Goal: Task Accomplishment & Management: Use online tool/utility

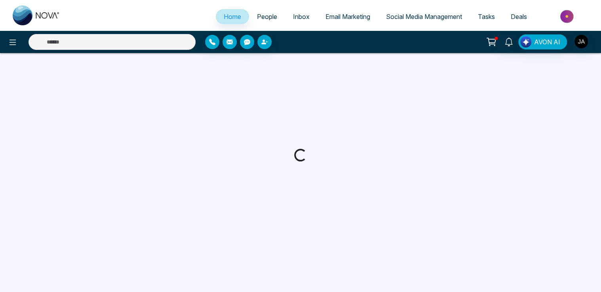
select select "*"
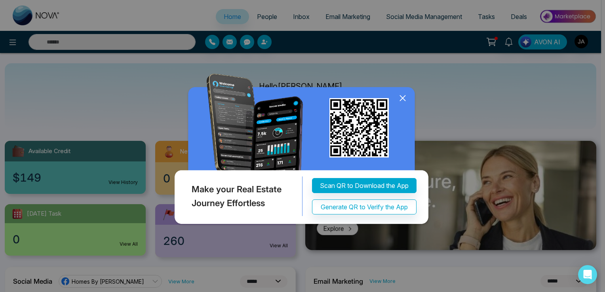
click at [402, 104] on icon at bounding box center [403, 98] width 12 height 12
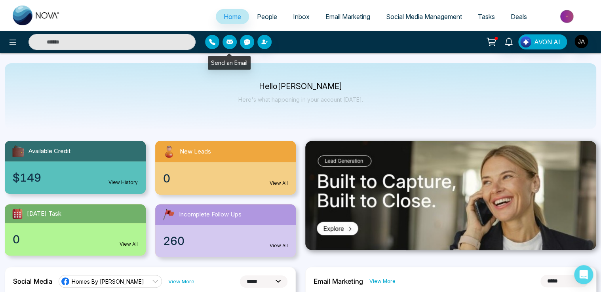
click at [229, 42] on icon "button" at bounding box center [230, 42] width 6 height 6
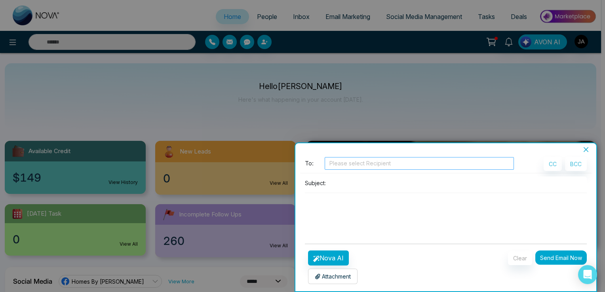
click at [336, 164] on div at bounding box center [419, 164] width 185 height 10
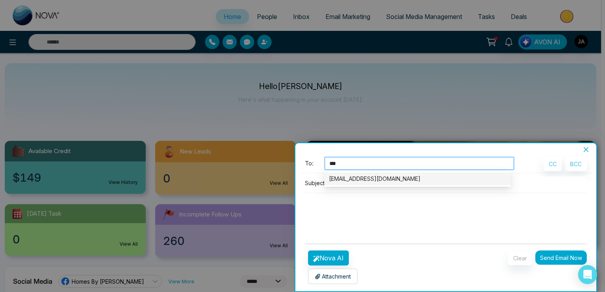
type input "****"
click at [359, 179] on div "[EMAIL_ADDRESS][DOMAIN_NAME]" at bounding box center [417, 179] width 177 height 9
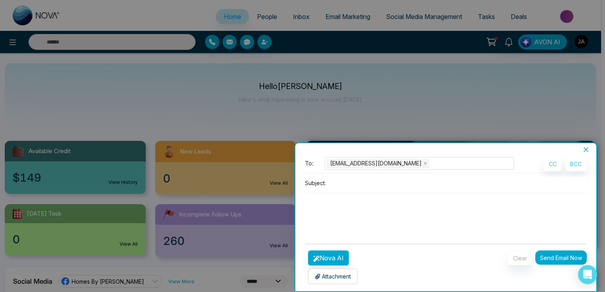
click at [339, 195] on textarea at bounding box center [446, 212] width 282 height 38
click at [335, 183] on input at bounding box center [458, 183] width 258 height 13
type input "**********"
click at [325, 212] on textarea at bounding box center [446, 212] width 282 height 38
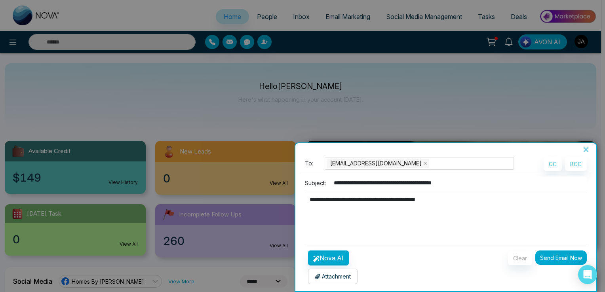
click at [330, 280] on p "Attachment" at bounding box center [333, 276] width 36 height 8
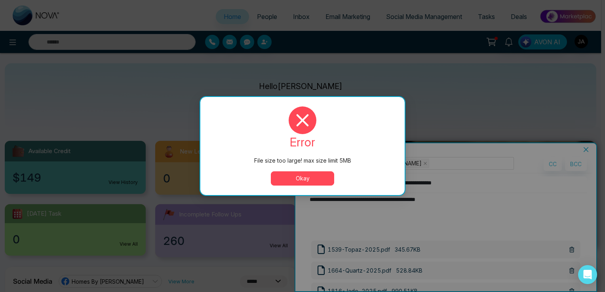
click at [306, 180] on button "Okay" at bounding box center [302, 178] width 63 height 14
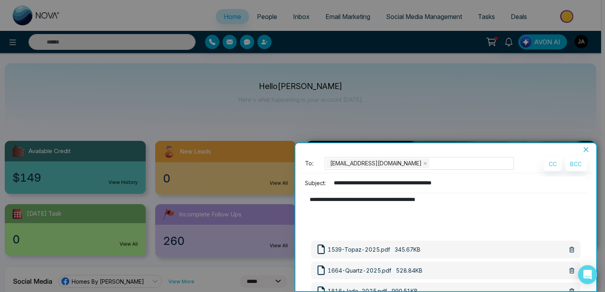
click at [457, 200] on textarea "**********" at bounding box center [444, 212] width 278 height 38
click at [447, 202] on textarea "**********" at bounding box center [444, 212] width 278 height 38
type textarea "**********"
drag, startPoint x: 532, startPoint y: 149, endPoint x: 524, endPoint y: 158, distance: 12.0
click at [524, 158] on div "**********" at bounding box center [445, 217] width 301 height 148
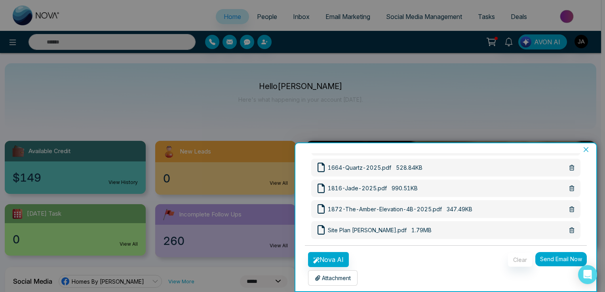
scroll to position [106, 0]
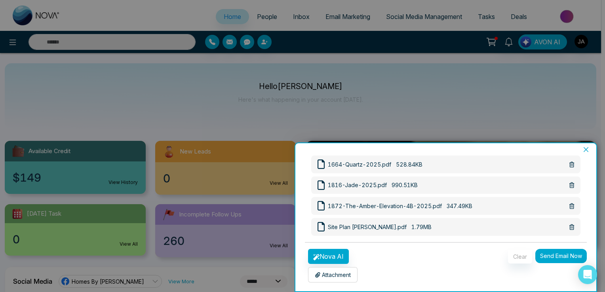
click at [559, 257] on button "Send Email Now" at bounding box center [560, 256] width 51 height 14
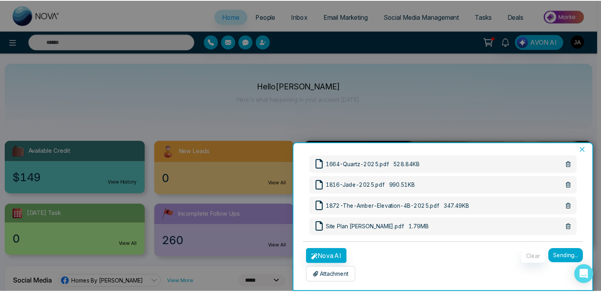
scroll to position [2, 0]
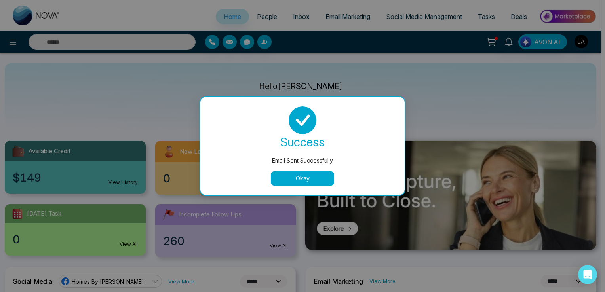
click at [314, 181] on button "Okay" at bounding box center [302, 178] width 63 height 14
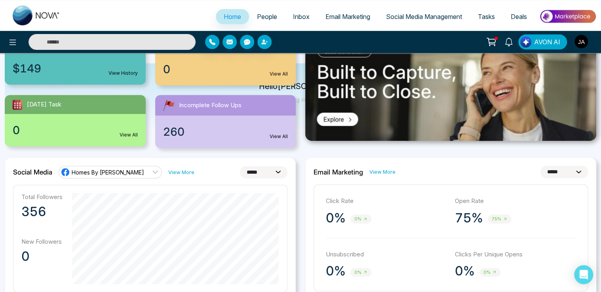
scroll to position [0, 0]
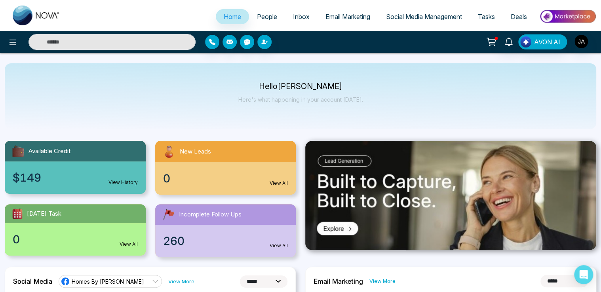
click at [413, 18] on span "Social Media Management" at bounding box center [424, 17] width 76 height 8
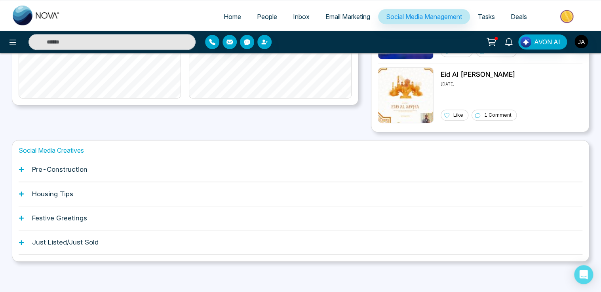
scroll to position [219, 0]
click at [76, 172] on h1 "Pre-Construction" at bounding box center [59, 169] width 55 height 8
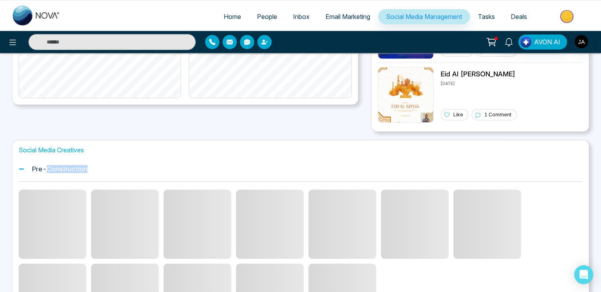
click at [76, 172] on h1 "Pre-Construction" at bounding box center [59, 169] width 55 height 8
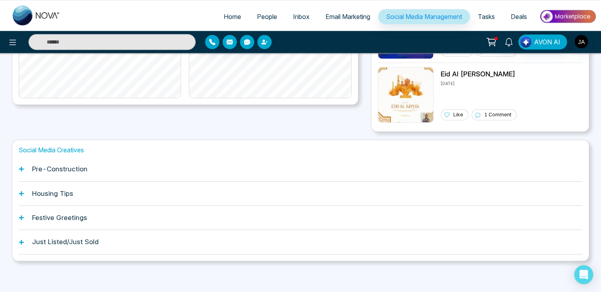
drag, startPoint x: 76, startPoint y: 172, endPoint x: 35, endPoint y: 169, distance: 41.3
click at [35, 169] on h1 "Pre-Construction" at bounding box center [59, 169] width 55 height 8
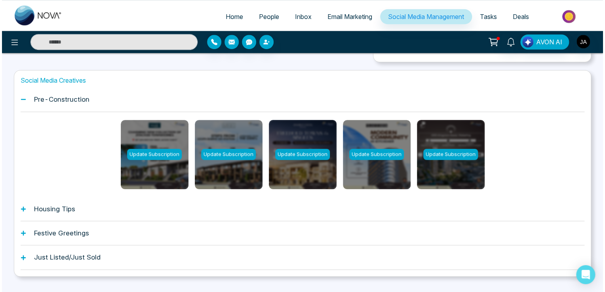
scroll to position [298, 0]
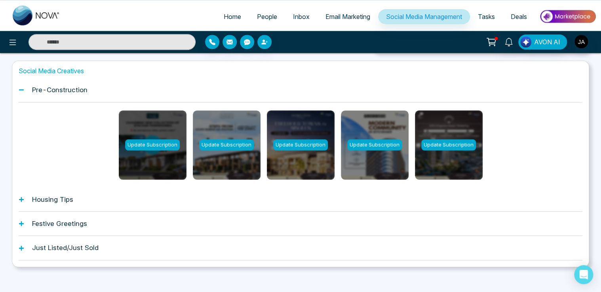
click at [150, 143] on div "Update Subscription" at bounding box center [152, 144] width 55 height 11
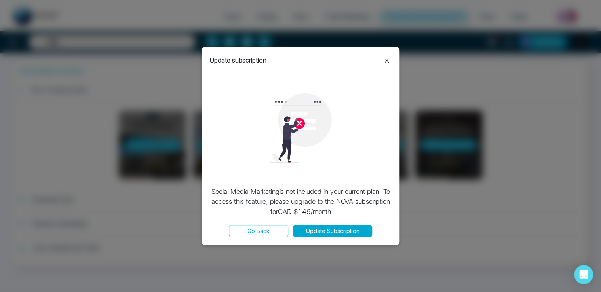
click at [386, 62] on icon at bounding box center [387, 61] width 10 height 10
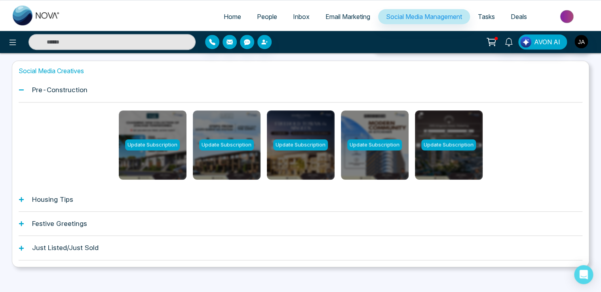
click at [55, 200] on h1 "Housing Tips" at bounding box center [52, 200] width 41 height 8
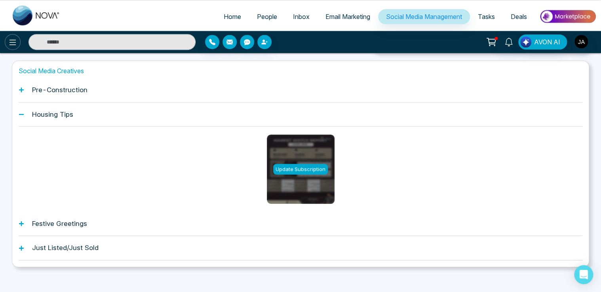
click at [11, 42] on icon at bounding box center [13, 43] width 7 height 6
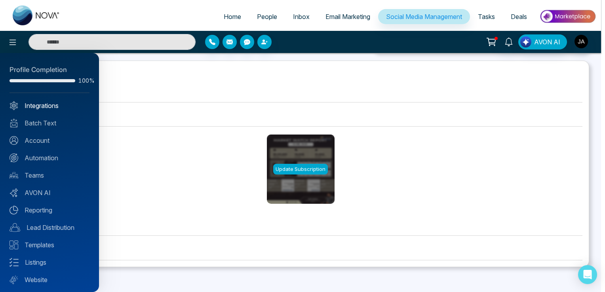
click at [40, 105] on link "Integrations" at bounding box center [50, 106] width 80 height 10
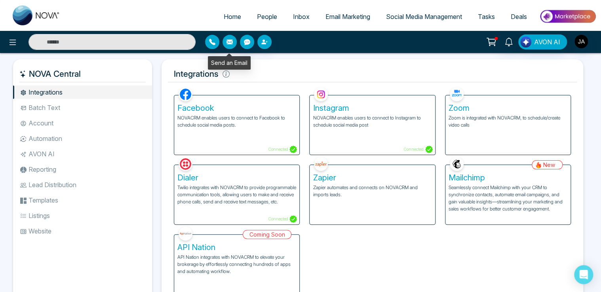
click at [229, 42] on icon "button" at bounding box center [230, 42] width 6 height 6
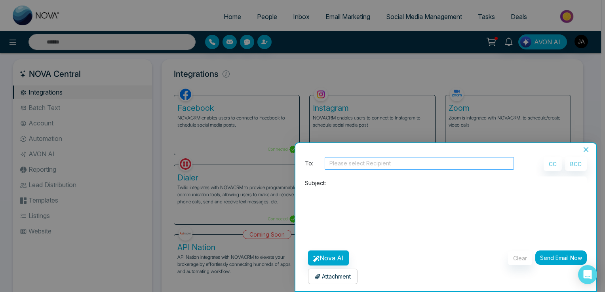
click at [339, 162] on div at bounding box center [419, 164] width 185 height 10
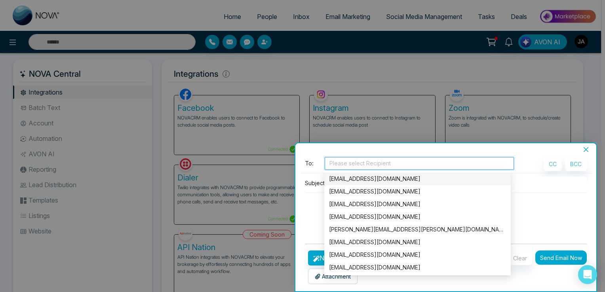
click at [350, 179] on div "[EMAIL_ADDRESS][DOMAIN_NAME]" at bounding box center [417, 179] width 177 height 9
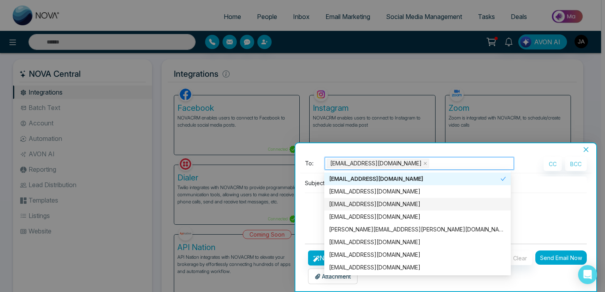
click at [587, 148] on icon "close" at bounding box center [586, 149] width 5 height 5
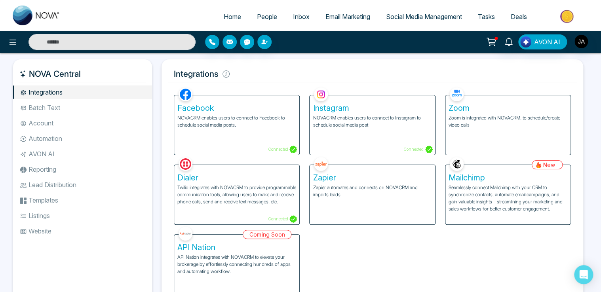
click at [518, 19] on span "Deals" at bounding box center [519, 17] width 16 height 8
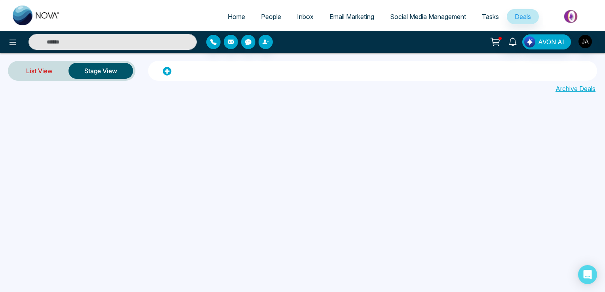
click at [43, 69] on link "List View" at bounding box center [39, 70] width 58 height 19
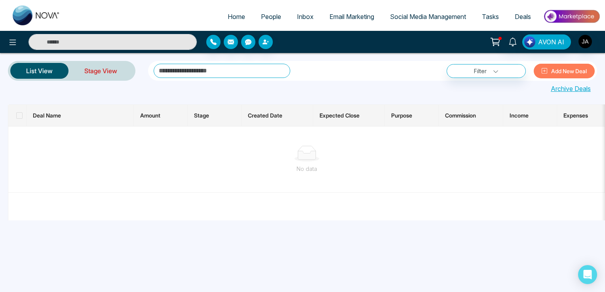
click at [100, 72] on link "Stage View" at bounding box center [101, 70] width 65 height 19
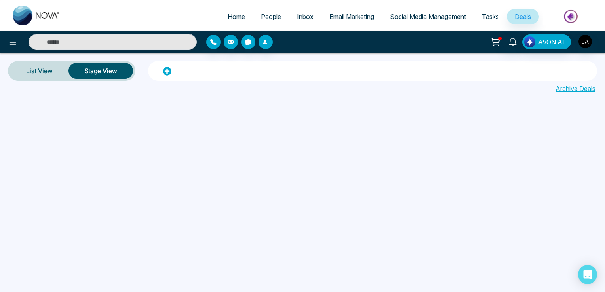
click at [232, 16] on span "Home" at bounding box center [236, 17] width 17 height 8
select select "*"
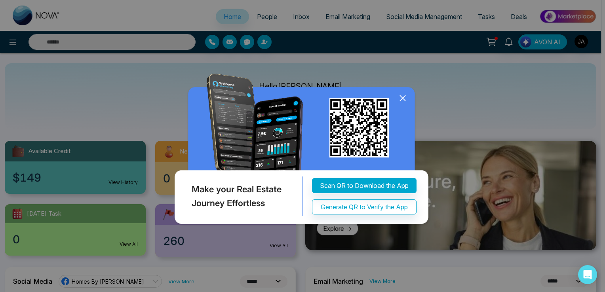
click at [402, 97] on icon at bounding box center [402, 98] width 5 height 5
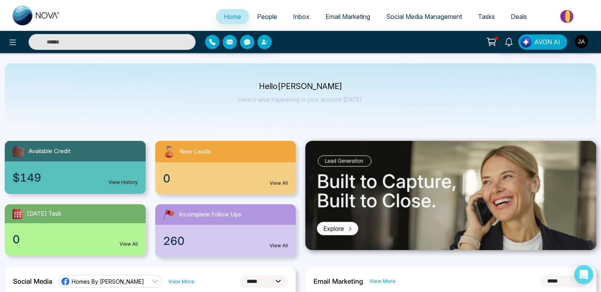
click at [340, 16] on span "Email Marketing" at bounding box center [348, 17] width 45 height 8
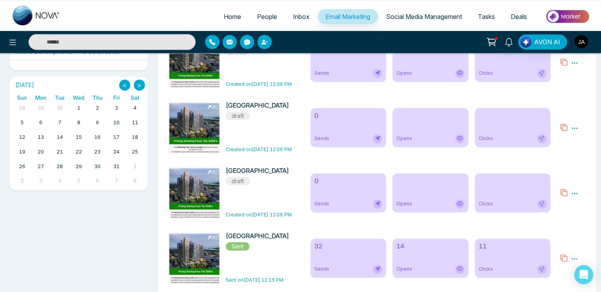
scroll to position [317, 0]
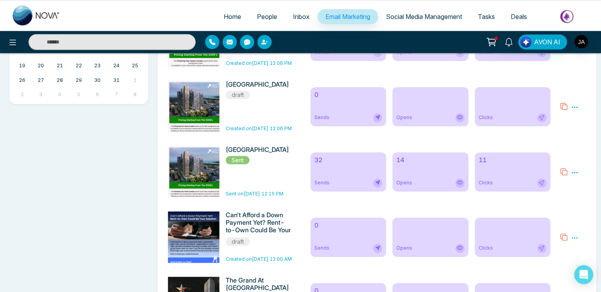
click at [239, 164] on span "Sent" at bounding box center [238, 160] width 24 height 8
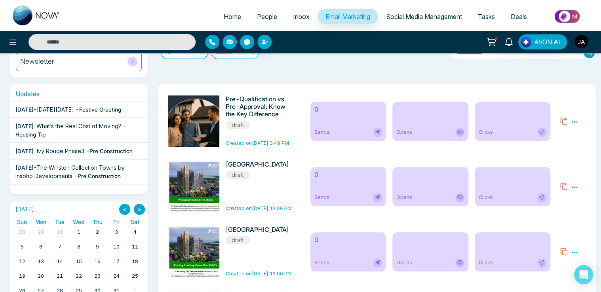
scroll to position [0, 0]
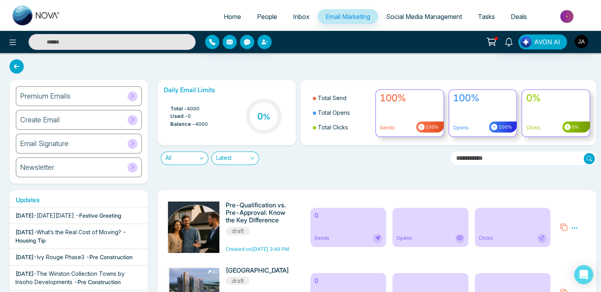
click at [132, 121] on icon at bounding box center [132, 119] width 3 height 5
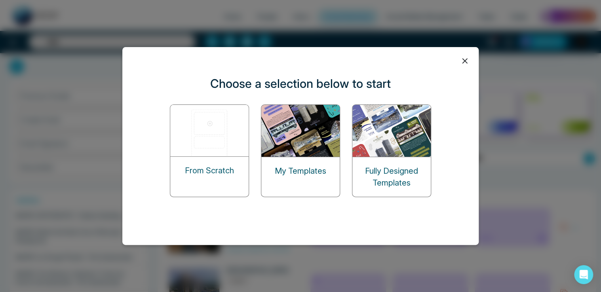
click at [463, 61] on icon at bounding box center [465, 61] width 12 height 12
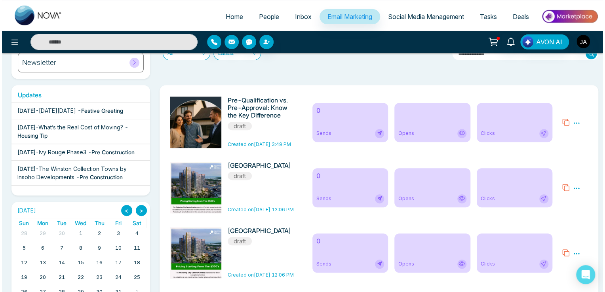
scroll to position [119, 0]
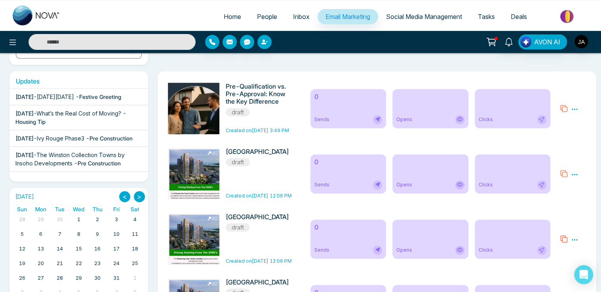
click at [575, 110] on icon at bounding box center [575, 109] width 6 height 1
click at [562, 120] on span "Preview" at bounding box center [560, 120] width 21 height 7
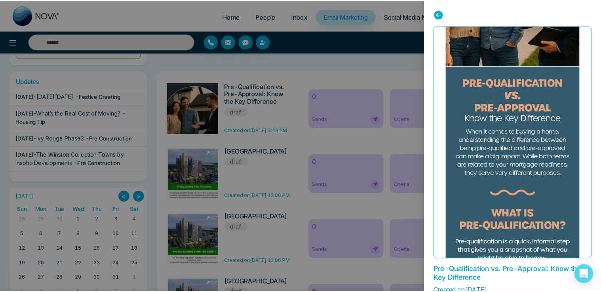
scroll to position [0, 0]
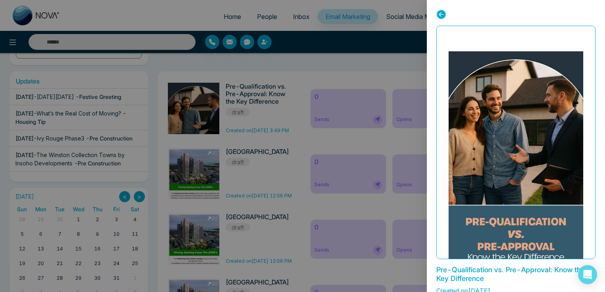
click at [440, 13] on icon at bounding box center [441, 15] width 10 height 10
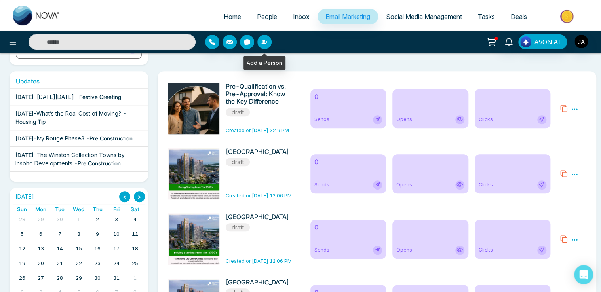
click at [263, 40] on icon "button" at bounding box center [263, 42] width 5 height 5
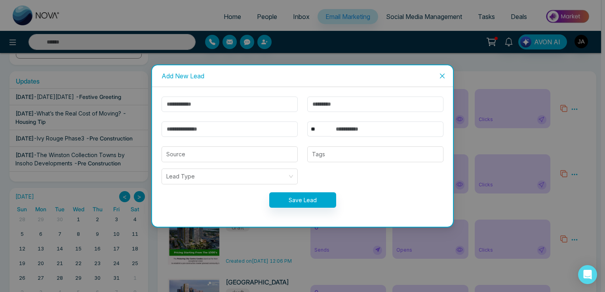
click at [444, 76] on icon "close" at bounding box center [442, 76] width 6 height 6
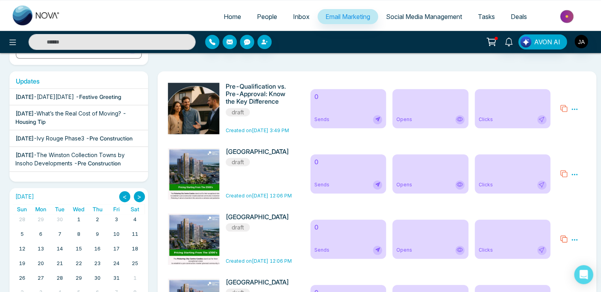
click at [261, 17] on span "People" at bounding box center [267, 17] width 20 height 8
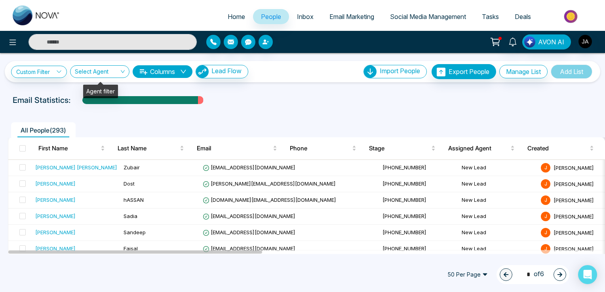
click at [124, 72] on div "Select Agent" at bounding box center [99, 71] width 59 height 13
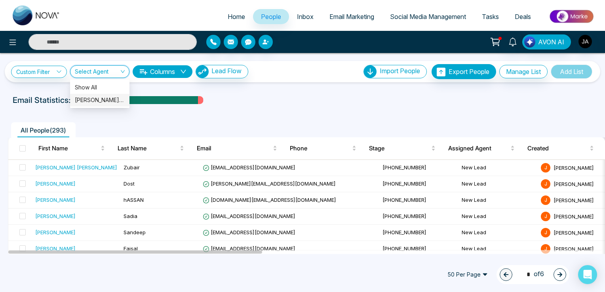
click at [105, 100] on div "[PERSON_NAME] (me)" at bounding box center [100, 100] width 50 height 9
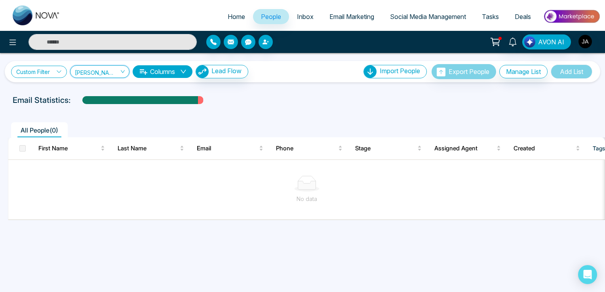
click at [60, 71] on icon at bounding box center [59, 72] width 6 height 6
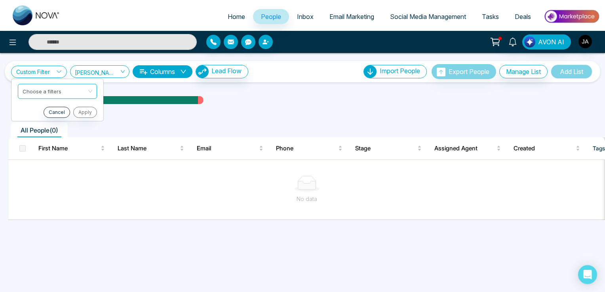
click at [297, 16] on span "Inbox" at bounding box center [305, 17] width 17 height 8
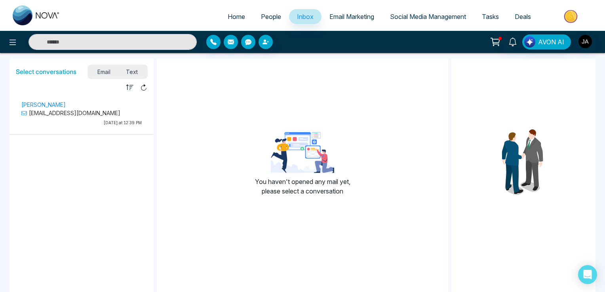
click at [40, 104] on p "[PERSON_NAME]" at bounding box center [81, 105] width 120 height 8
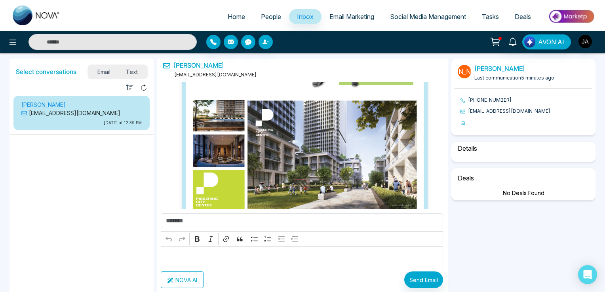
select select "****"
select select "********"
select select "*****"
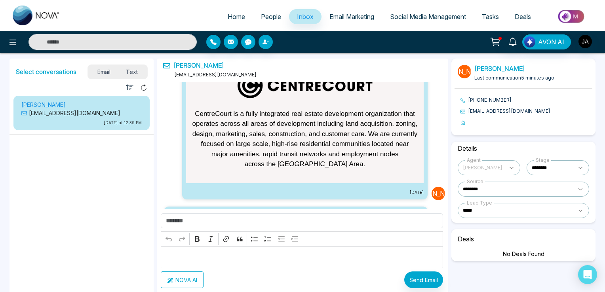
scroll to position [9128, 0]
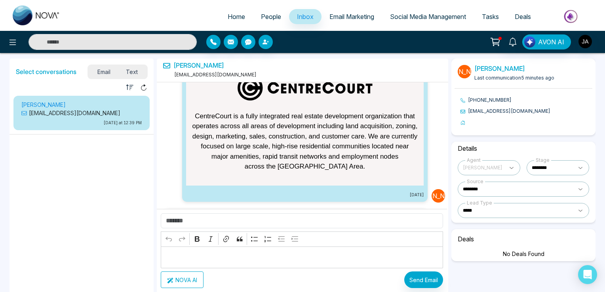
click at [380, 234] on img at bounding box center [296, 273] width 238 height 79
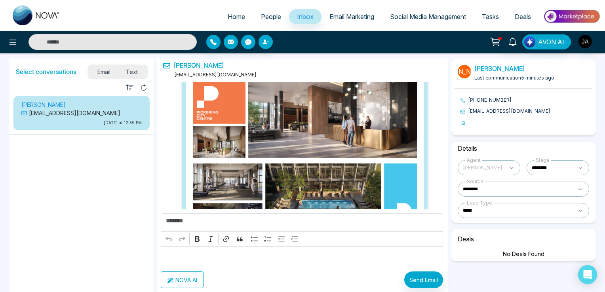
scroll to position [8257, 0]
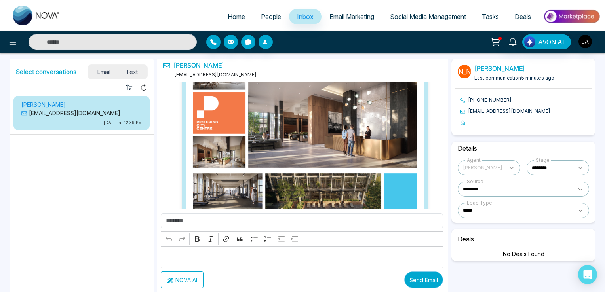
click at [426, 280] on button "Send Email" at bounding box center [423, 280] width 39 height 17
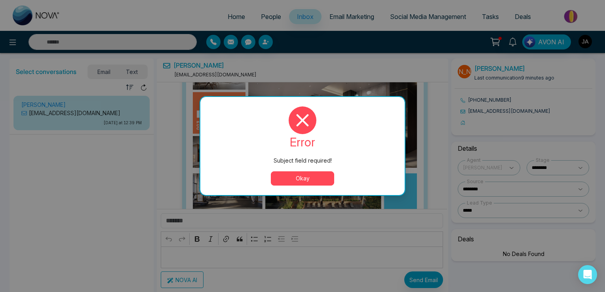
click at [304, 176] on button "Okay" at bounding box center [302, 178] width 63 height 14
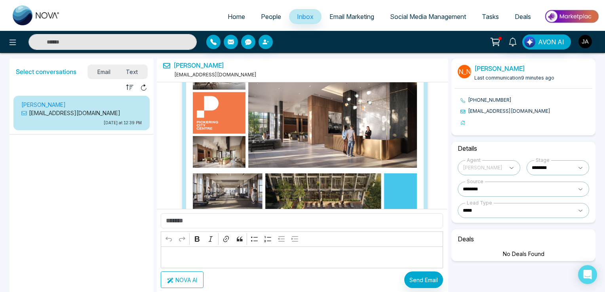
click at [178, 256] on p "Editor editing area: main" at bounding box center [302, 258] width 274 height 10
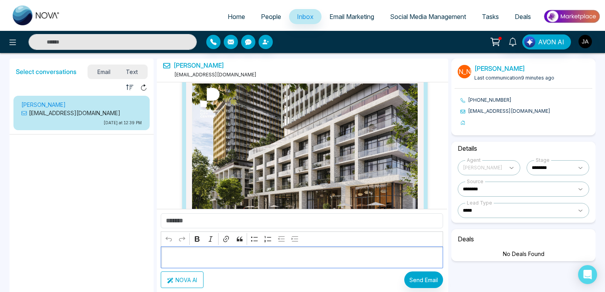
scroll to position [811, 0]
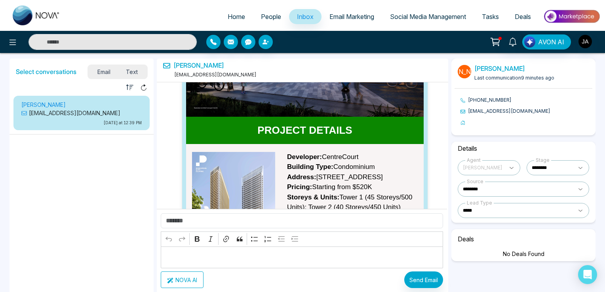
click at [105, 73] on span "Email" at bounding box center [104, 72] width 29 height 11
click at [133, 70] on span "Text" at bounding box center [132, 72] width 28 height 11
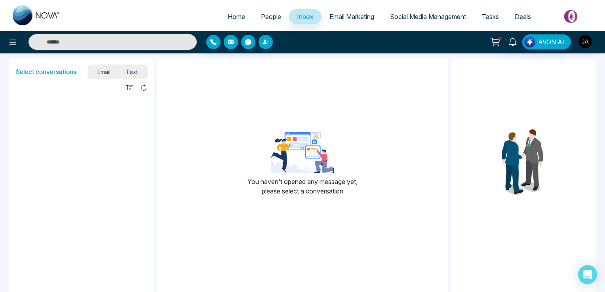
click at [104, 70] on span "Email" at bounding box center [104, 72] width 29 height 11
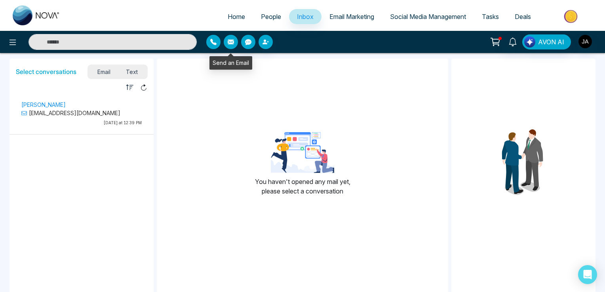
click at [232, 42] on icon "button" at bounding box center [231, 42] width 6 height 5
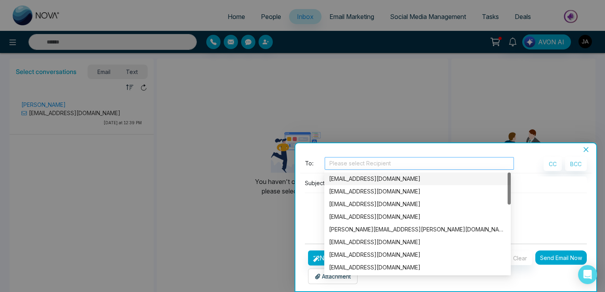
click at [338, 164] on div at bounding box center [419, 164] width 185 height 10
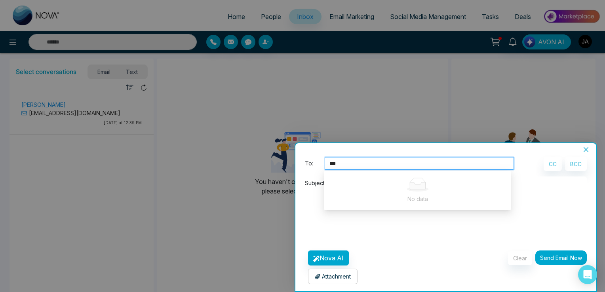
type input "***"
